Goal: Find specific page/section: Find specific page/section

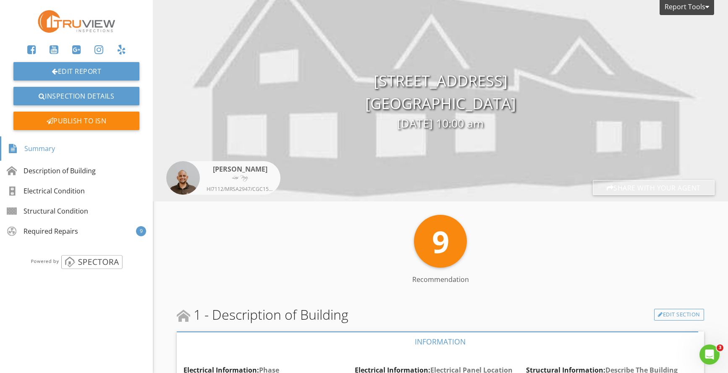
scroll to position [1618, 0]
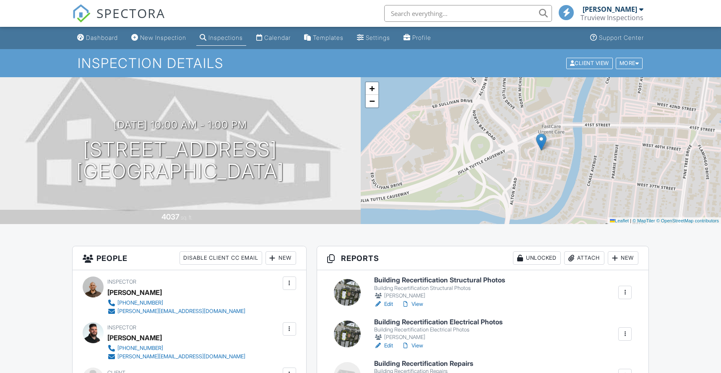
click at [433, 10] on input "text" at bounding box center [468, 13] width 168 height 17
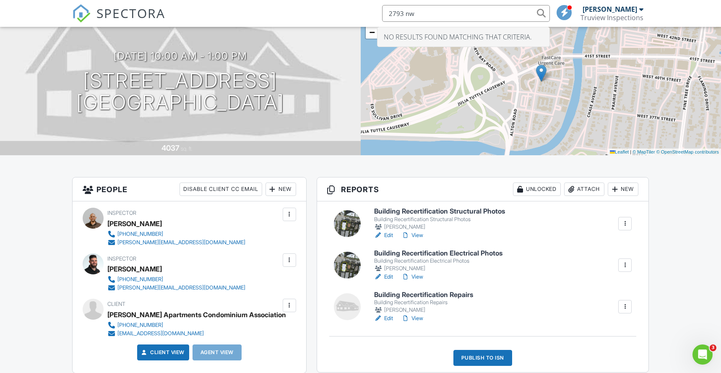
type input "2793 nw"
click at [333, 16] on div "SPECTORA 2793 nw No results found matching that criteria. Henry Antelo Truview …" at bounding box center [360, 13] width 577 height 27
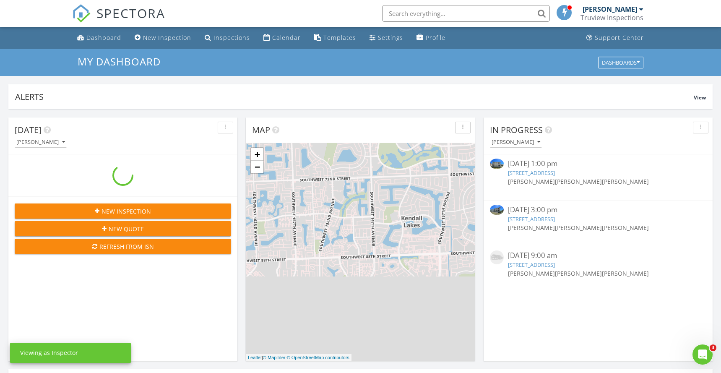
click at [440, 3] on li at bounding box center [464, 13] width 180 height 27
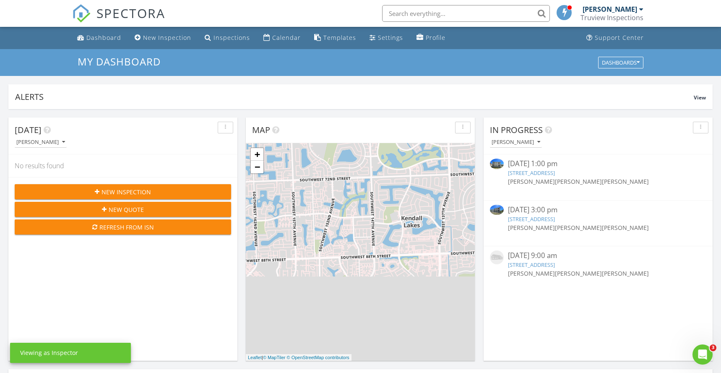
click at [437, 10] on input "text" at bounding box center [466, 13] width 168 height 17
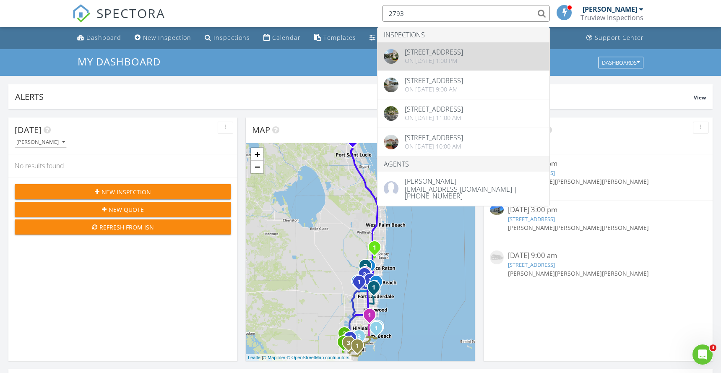
type input "2793"
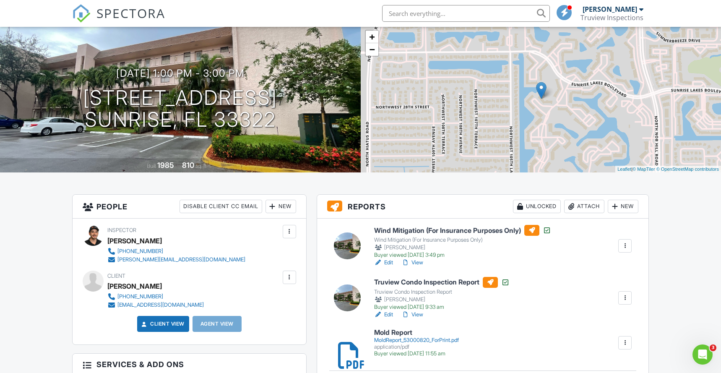
click at [386, 260] on link "Edit" at bounding box center [383, 262] width 19 height 8
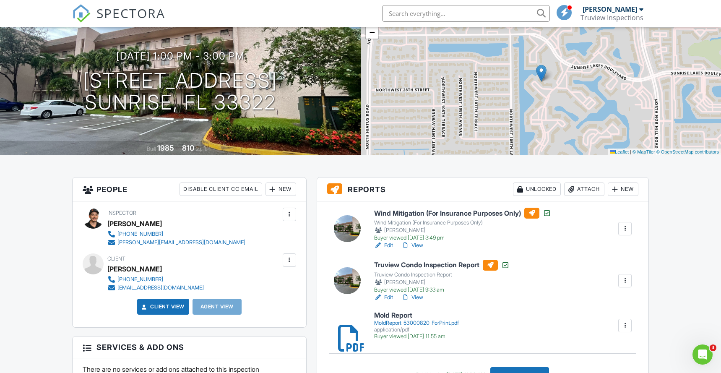
scroll to position [173, 0]
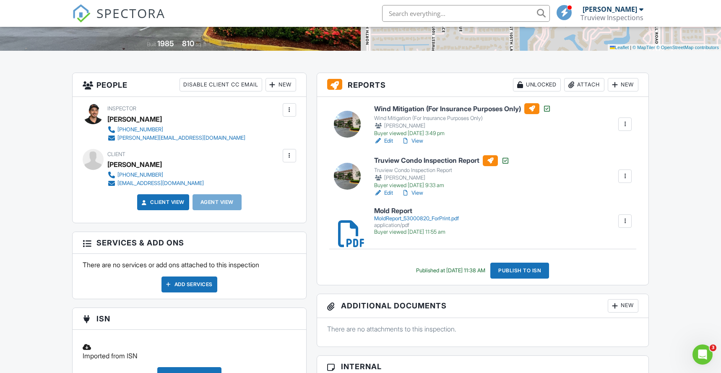
click at [420, 139] on link "View" at bounding box center [413, 141] width 22 height 8
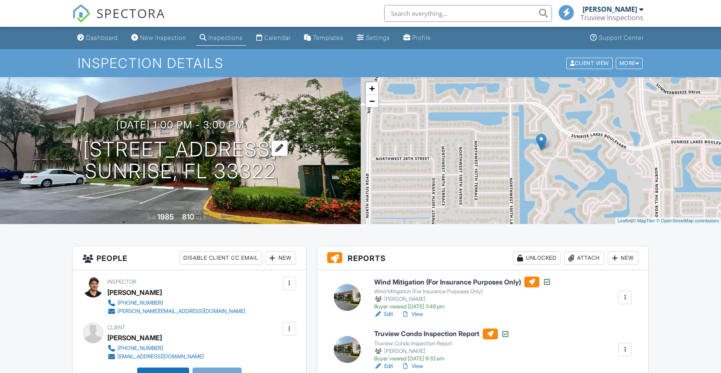
click at [210, 145] on h1 "2793 NW 104th Ave Unit #403 Sunrise, FL 33322" at bounding box center [180, 160] width 194 height 44
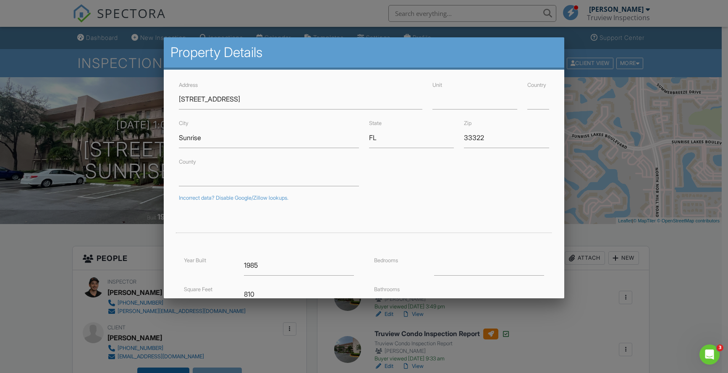
click at [204, 318] on div at bounding box center [364, 191] width 728 height 466
